Goal: Task Accomplishment & Management: Manage account settings

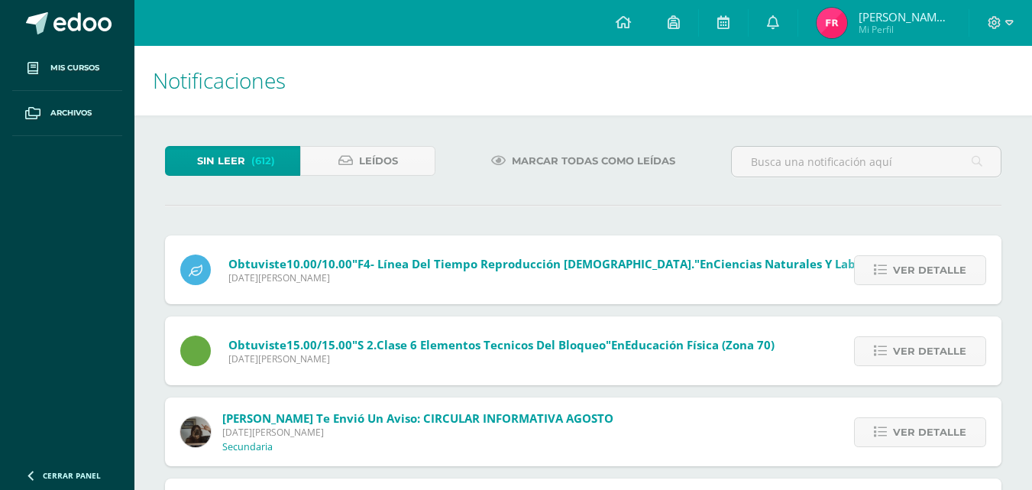
scroll to position [184, 0]
click at [613, 171] on span "Marcar todas como leídas" at bounding box center [593, 161] width 163 height 28
